Goal: Contribute content: Add original content to the website for others to see

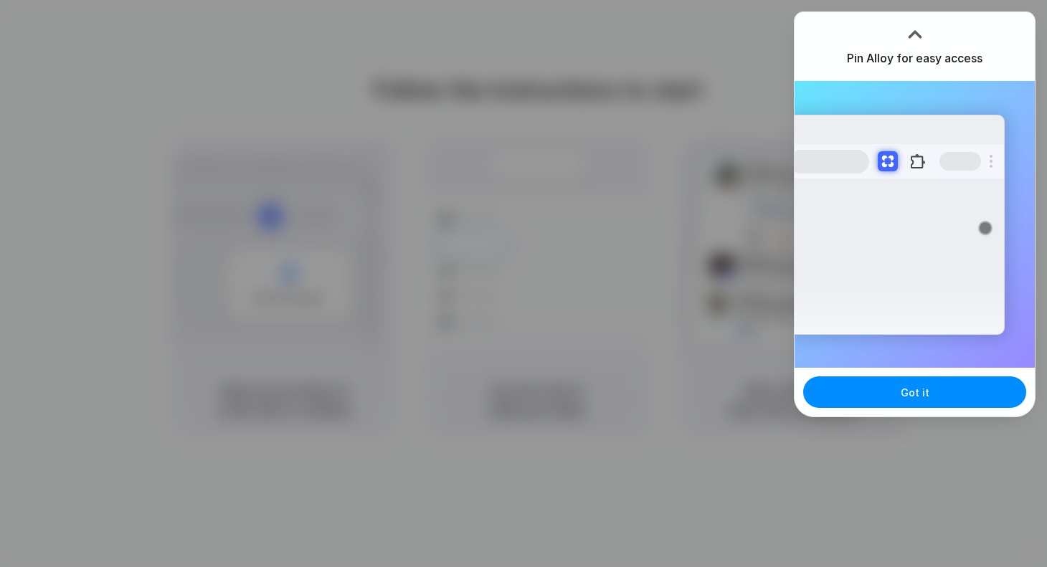
click at [914, 408] on div "Got it" at bounding box center [914, 392] width 240 height 49
click at [916, 399] on span "Got it" at bounding box center [914, 392] width 29 height 15
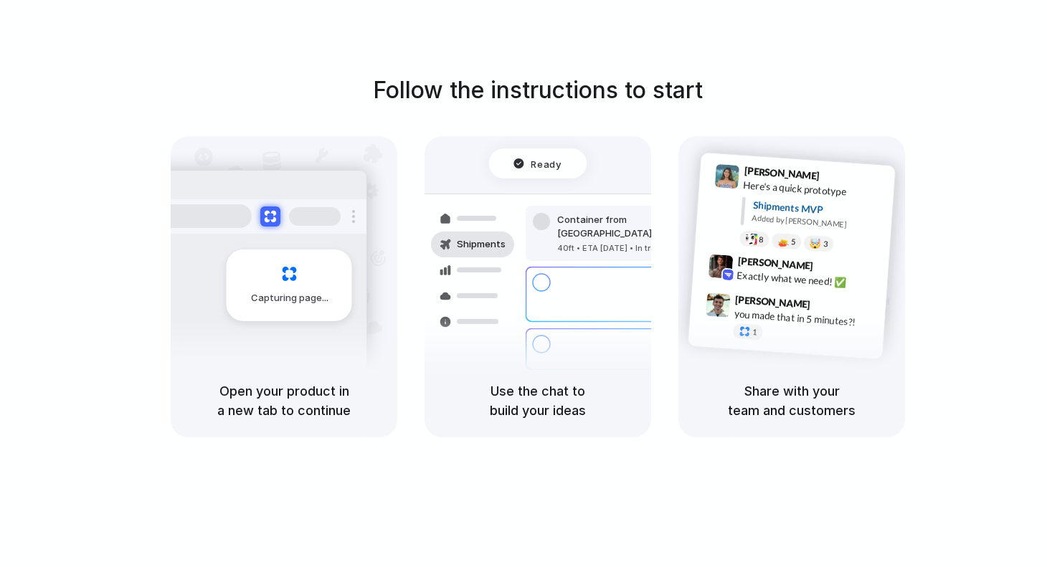
click at [523, 284] on div at bounding box center [523, 284] width 0 height 0
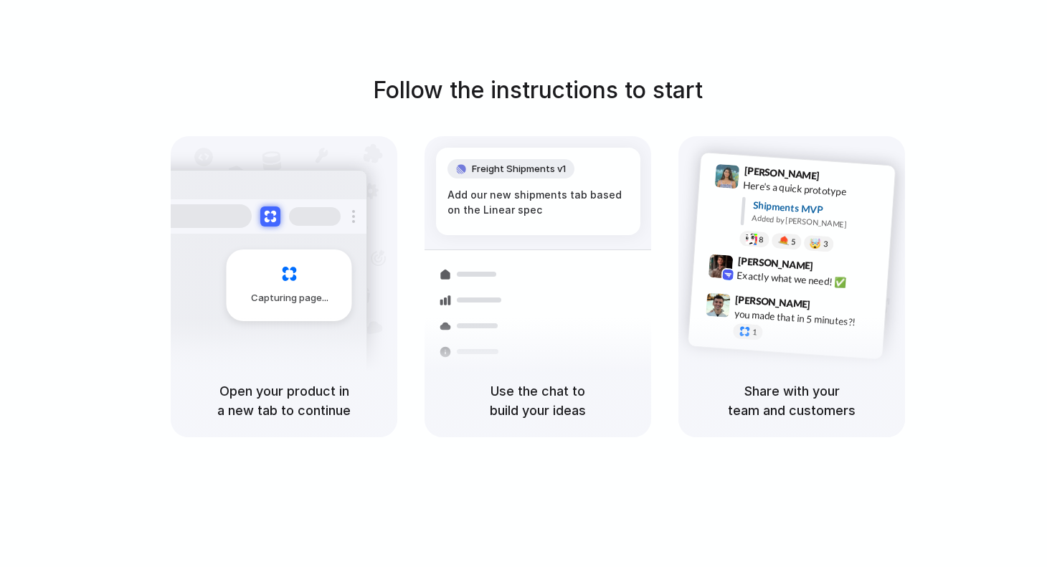
click at [523, 284] on div at bounding box center [523, 284] width 0 height 0
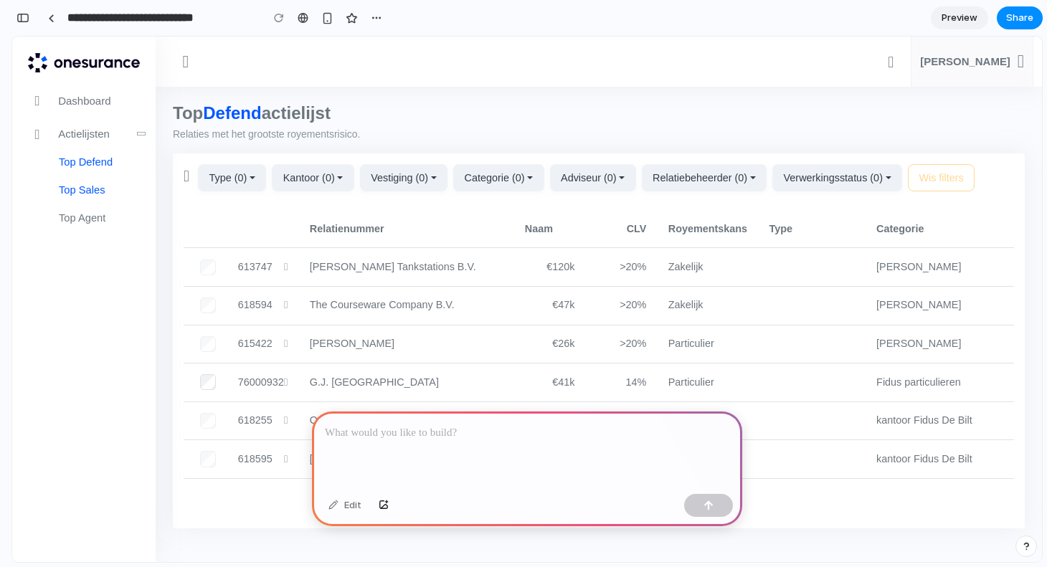
click at [93, 189] on span "Top Sales" at bounding box center [82, 189] width 47 height 11
click at [95, 168] on span "Top Defend" at bounding box center [86, 161] width 54 height 11
click at [420, 257] on link "Ga naar relatie details" at bounding box center [599, 344] width 830 height 269
click at [445, 440] on p at bounding box center [527, 432] width 404 height 17
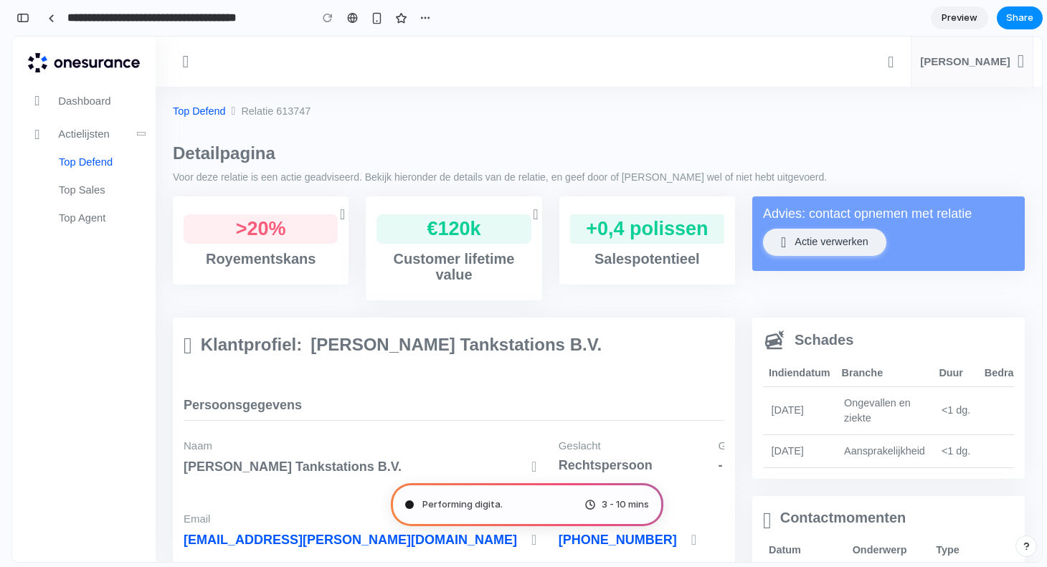
type input "**********"
